Goal: Information Seeking & Learning: Learn about a topic

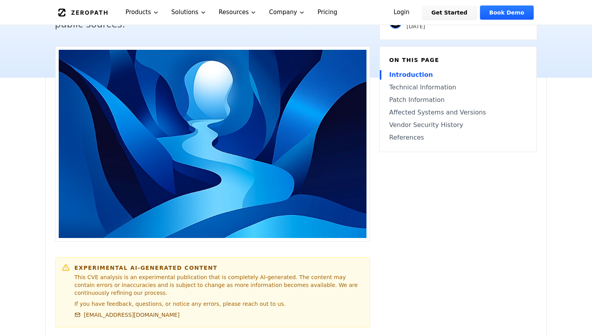
scroll to position [222, 0]
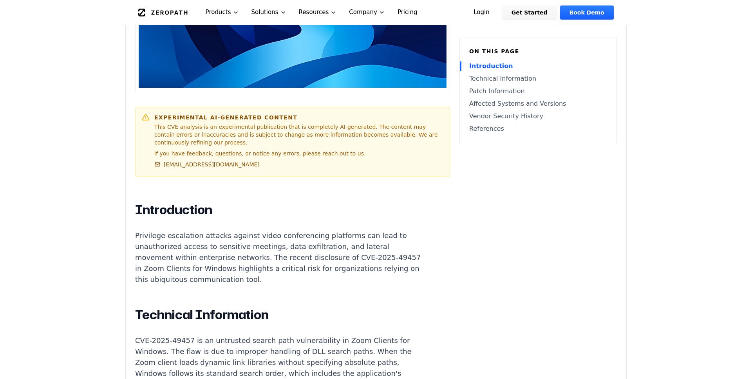
scroll to position [370, 0]
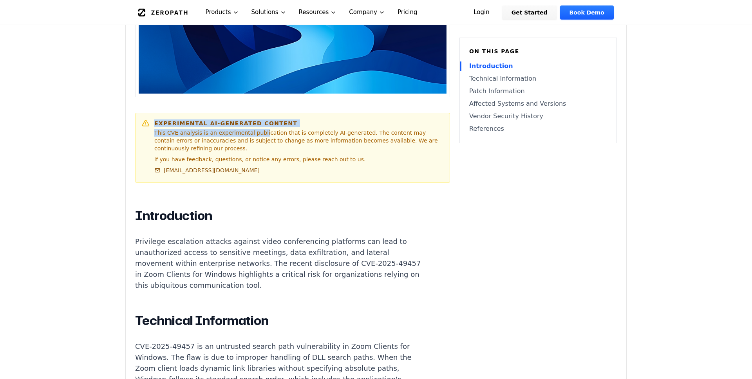
drag, startPoint x: 154, startPoint y: 111, endPoint x: 261, endPoint y: 117, distance: 107.1
click at [261, 119] on div "Experimental AI-Generated Content This CVE analysis is an experimental publicat…" at bounding box center [298, 147] width 289 height 57
click at [231, 119] on div "Experimental AI-Generated Content This CVE analysis is an experimental publicat…" at bounding box center [298, 147] width 289 height 57
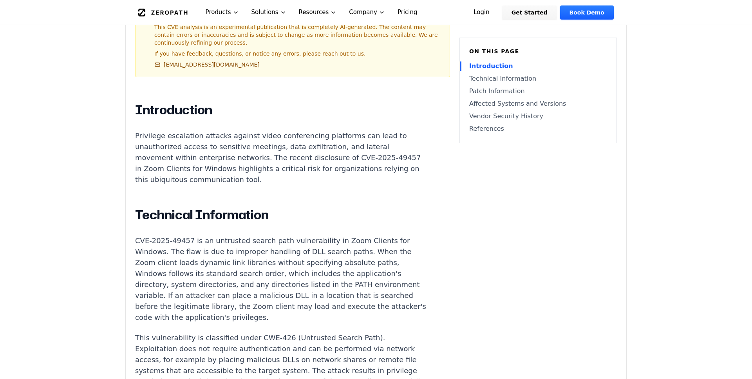
scroll to position [478, 0]
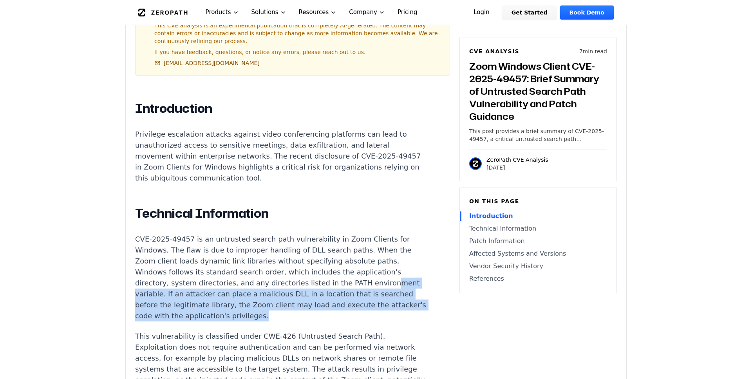
drag, startPoint x: 355, startPoint y: 285, endPoint x: 243, endPoint y: 254, distance: 116.3
click at [243, 254] on p "CVE-2025-49457 is an untrusted search path vulnerability in Zoom Clients for Wi…" at bounding box center [280, 278] width 291 height 88
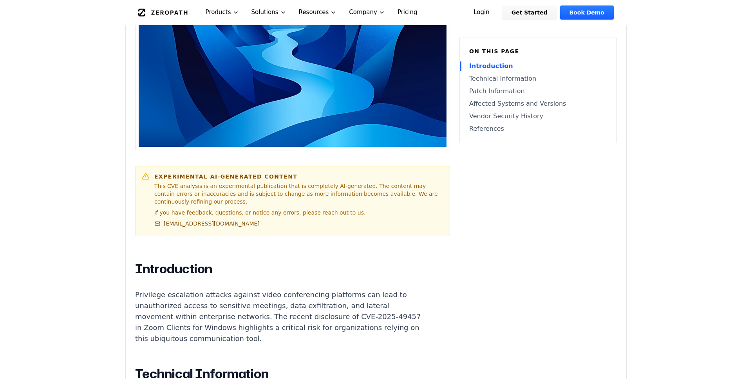
scroll to position [316, 0]
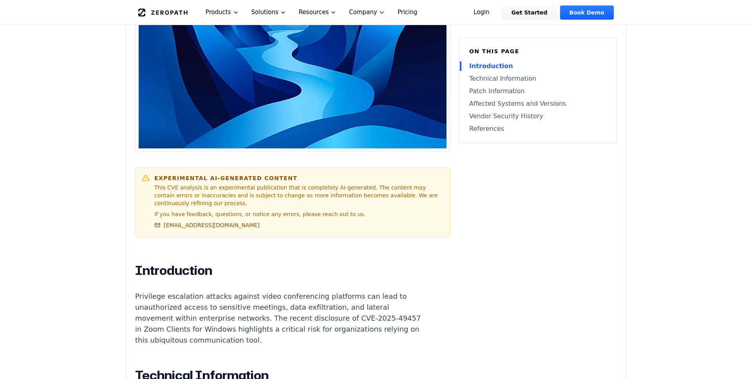
click at [296, 188] on p "This CVE analysis is an experimental publication that is completely AI-generate…" at bounding box center [298, 195] width 289 height 23
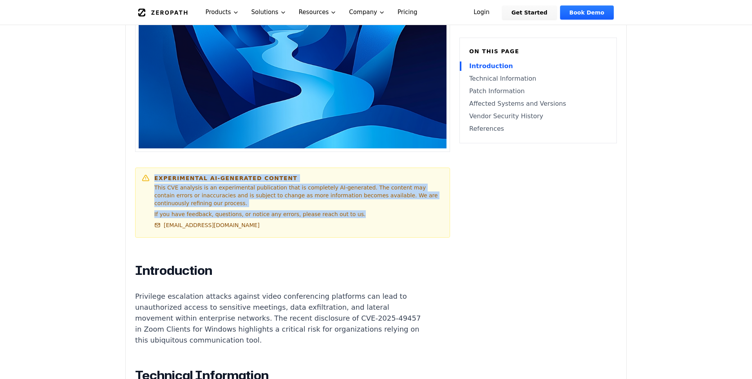
drag, startPoint x: 356, startPoint y: 205, endPoint x: 138, endPoint y: 158, distance: 223.4
click at [138, 168] on div "Experimental AI-Generated Content This CVE analysis is an experimental publicat…" at bounding box center [292, 203] width 315 height 70
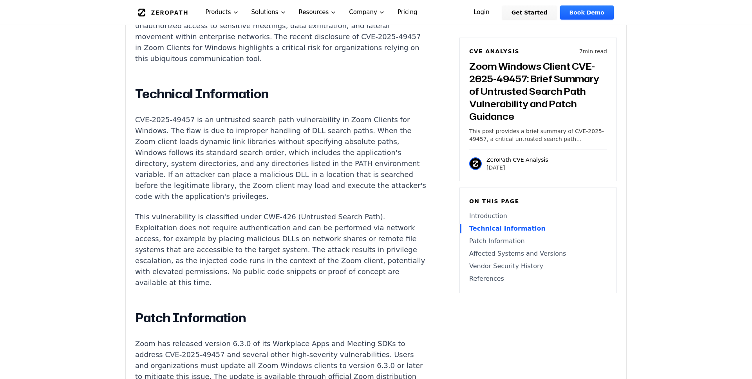
scroll to position [597, 0]
click at [295, 212] on p "This vulnerability is classified under CWE-426 (Untrusted Search Path). Exploit…" at bounding box center [280, 250] width 291 height 77
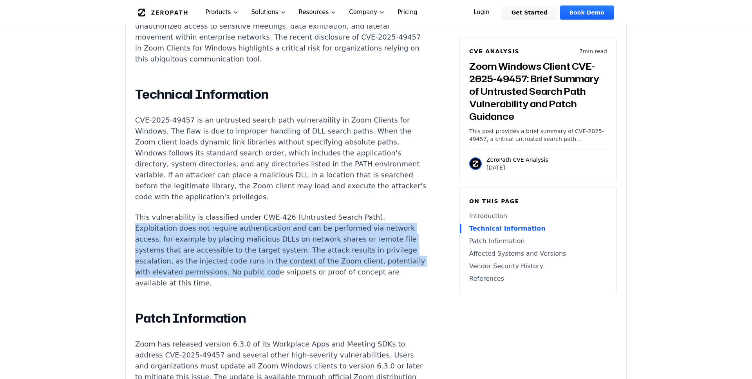
drag, startPoint x: 361, startPoint y: 182, endPoint x: 386, endPoint y: 229, distance: 53.1
click at [386, 229] on p "This vulnerability is classified under CWE-426 (Untrusted Search Path). Exploit…" at bounding box center [280, 250] width 291 height 77
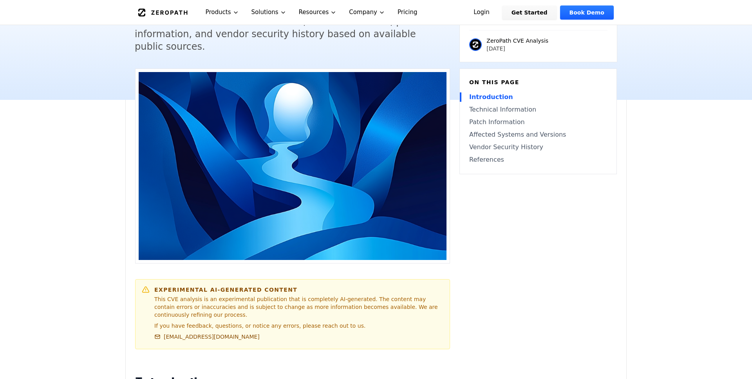
scroll to position [0, 0]
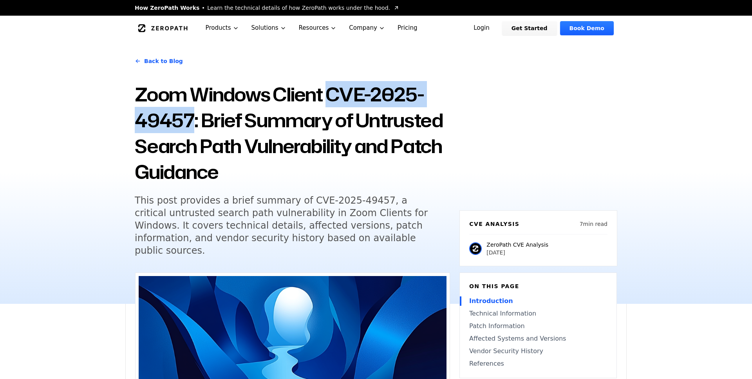
drag, startPoint x: 190, startPoint y: 124, endPoint x: 333, endPoint y: 93, distance: 147.0
click at [333, 93] on h1 "Zoom Windows Client CVE-2025-49457: Brief Summary of Untrusted Search Path Vuln…" at bounding box center [292, 132] width 315 height 103
copy h1 "CVE-2025-49457"
